Goal: Browse casually: Explore the website without a specific task or goal

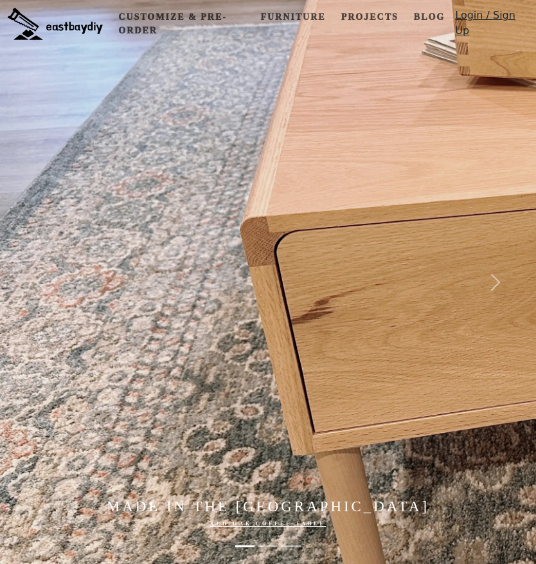
click at [498, 284] on span "button" at bounding box center [495, 282] width 21 height 21
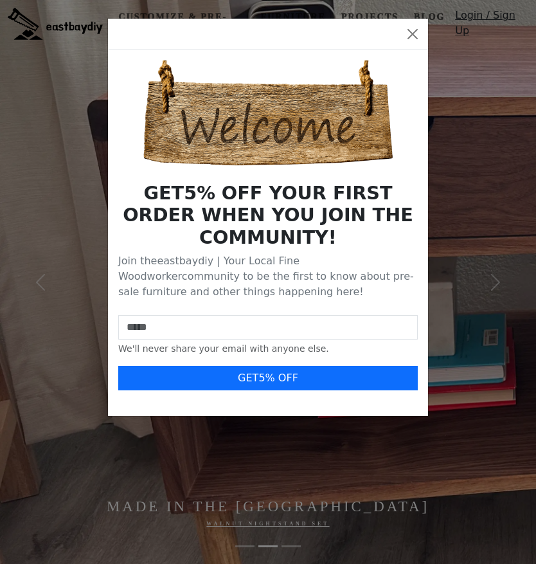
click at [498, 281] on div "GET 5 % OFF YOUR FIRST ORDER WHEN YOU JOIN THE COMMUNITY! Join the eastbaydiy |…" at bounding box center [268, 282] width 536 height 564
click at [420, 21] on div at bounding box center [268, 35] width 320 height 32
click at [411, 30] on button "Close" at bounding box center [412, 34] width 21 height 21
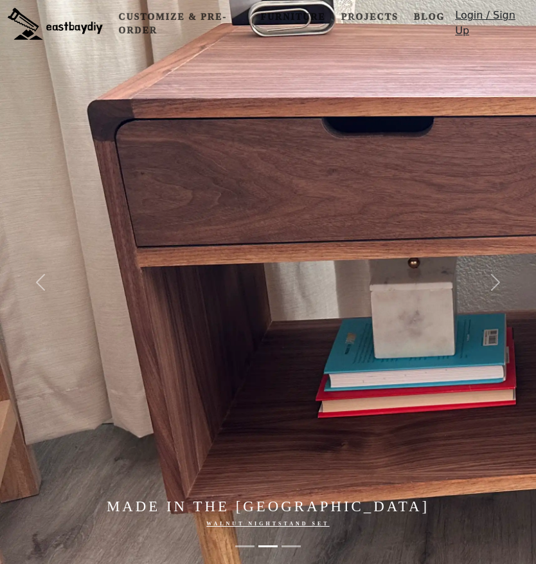
click at [499, 271] on button "Next" at bounding box center [496, 282] width 80 height 564
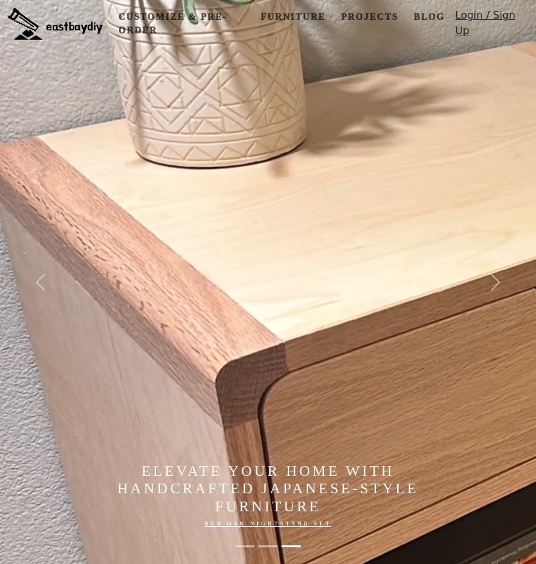
click at [507, 271] on button "Next" at bounding box center [496, 282] width 80 height 564
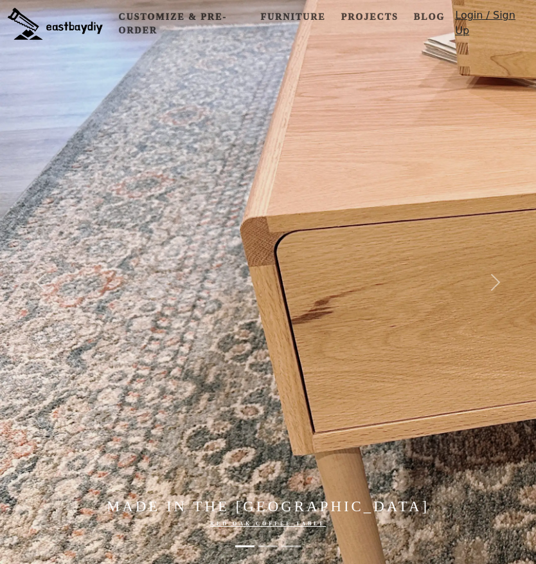
click at [502, 275] on span "button" at bounding box center [495, 282] width 21 height 21
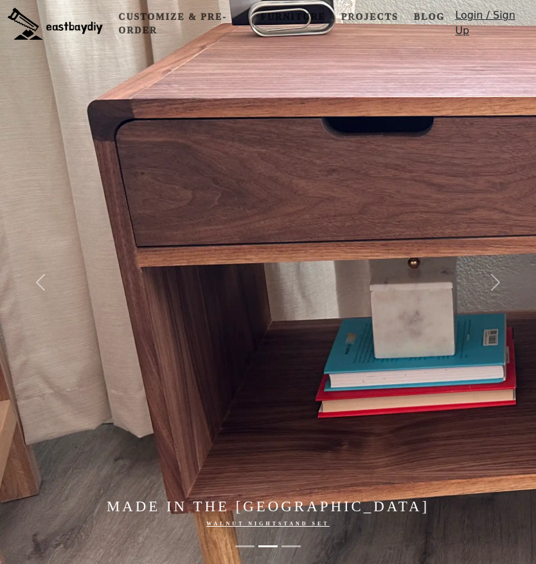
click at [494, 276] on span "button" at bounding box center [495, 282] width 21 height 21
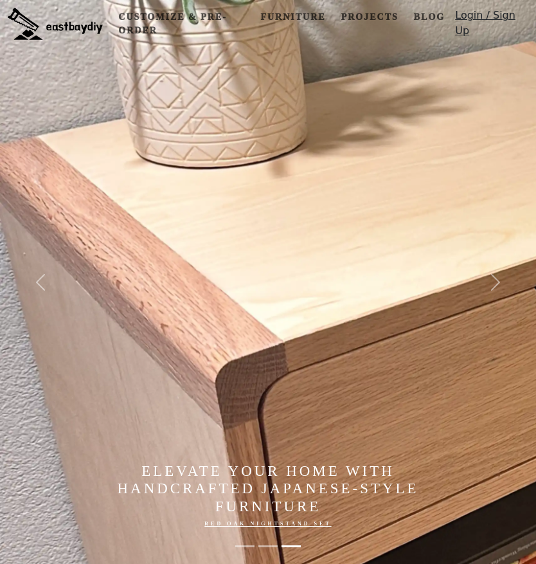
click at [498, 283] on span "button" at bounding box center [495, 282] width 21 height 21
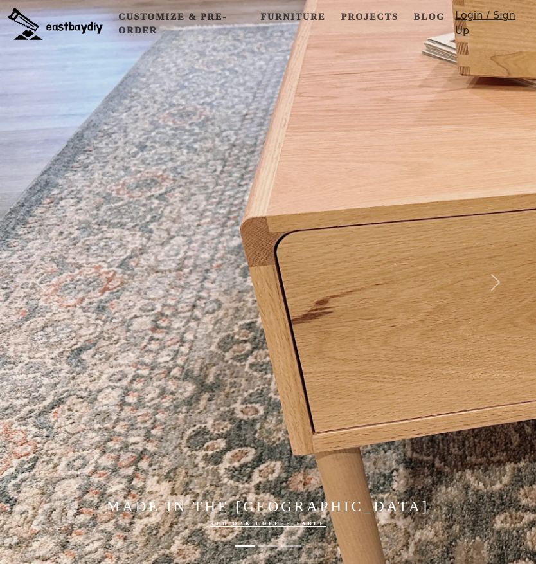
click at [498, 282] on span "button" at bounding box center [495, 282] width 21 height 21
